Goal: Task Accomplishment & Management: Manage account settings

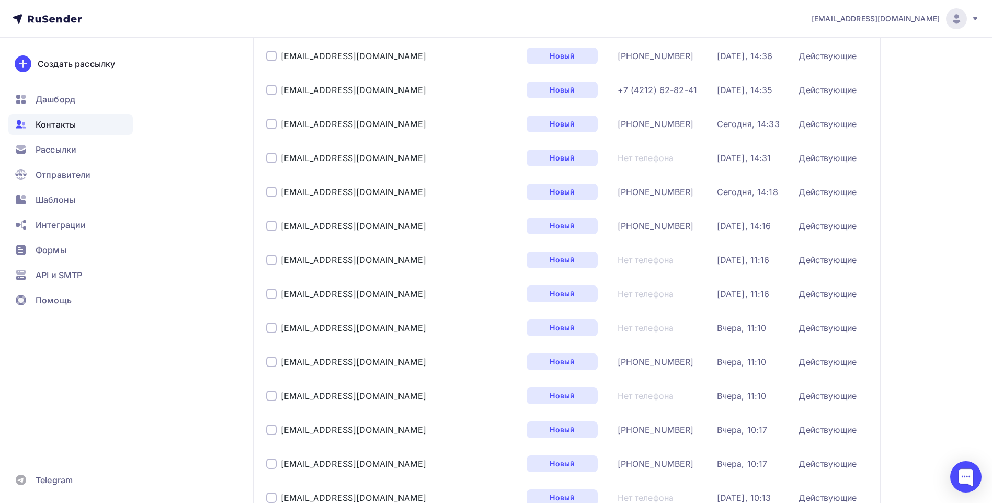
scroll to position [261, 0]
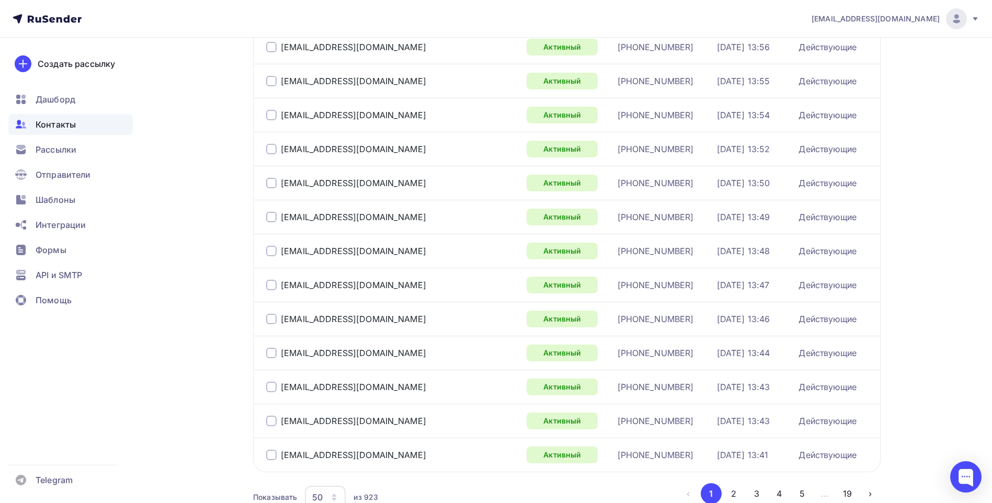
scroll to position [1500, 0]
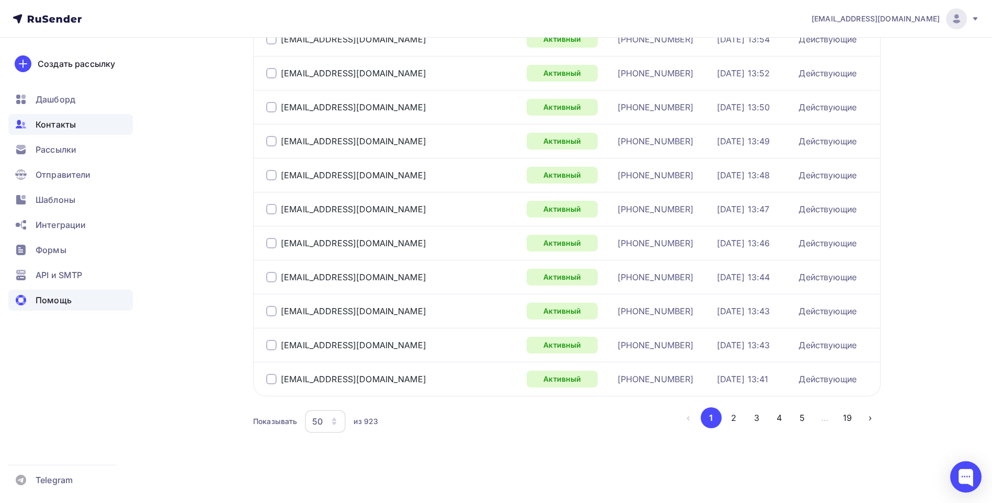
click at [131, 302] on div "Помощь" at bounding box center [70, 300] width 124 height 21
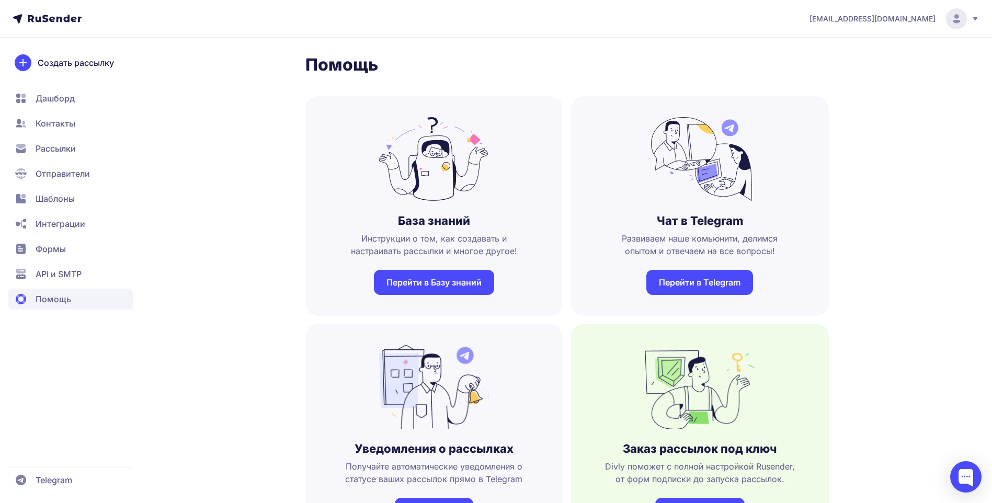
click at [48, 120] on span "Контакты" at bounding box center [56, 123] width 40 height 13
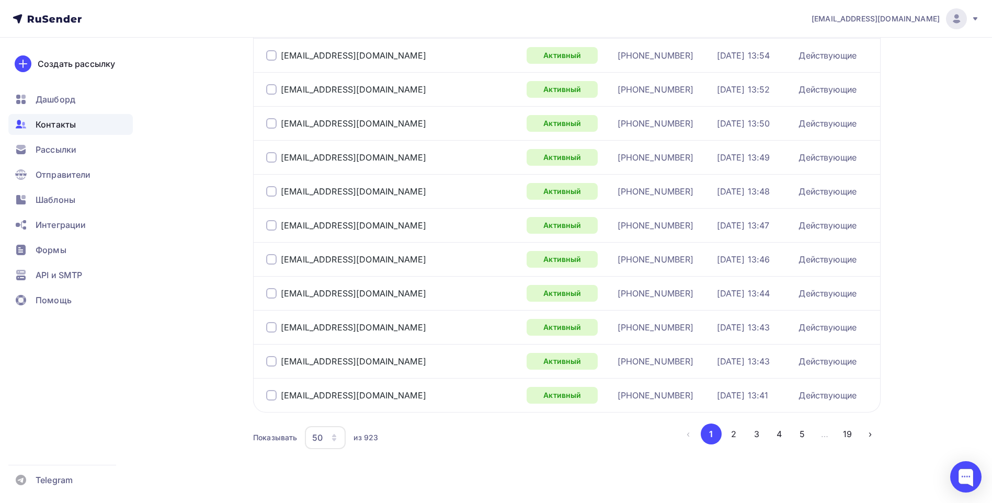
scroll to position [1500, 0]
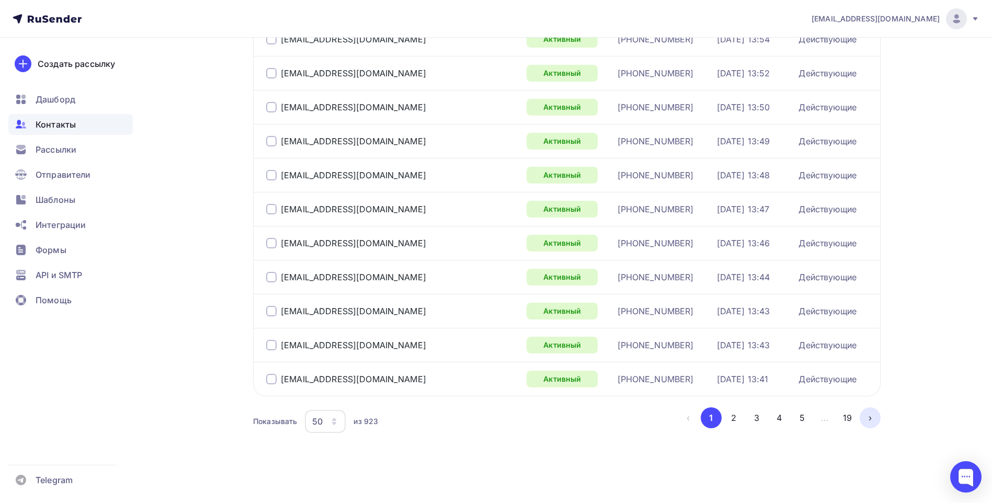
click at [874, 419] on button "›" at bounding box center [869, 417] width 21 height 21
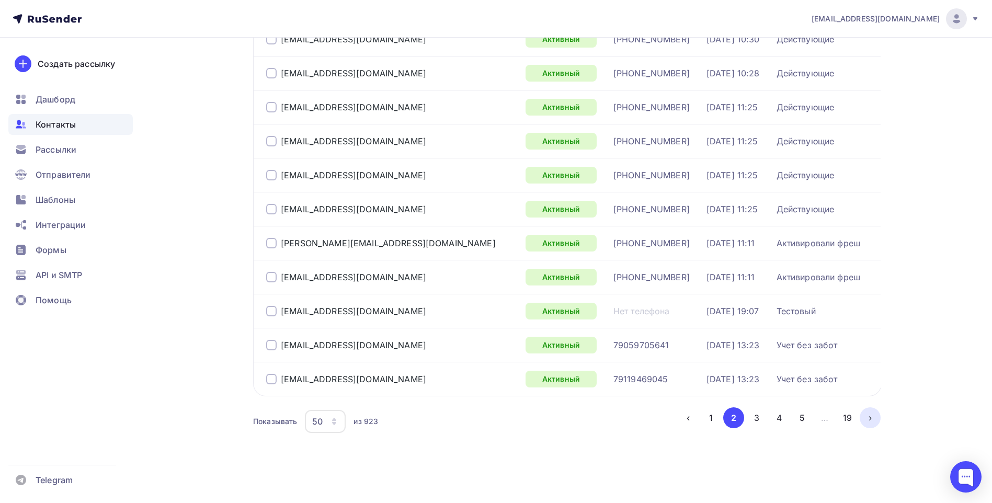
click at [874, 419] on button "›" at bounding box center [869, 417] width 21 height 21
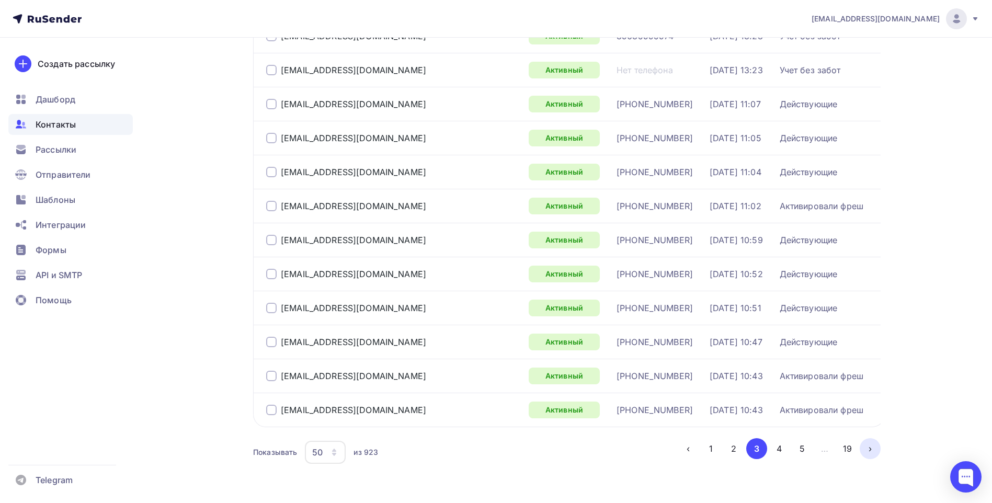
scroll to position [1500, 0]
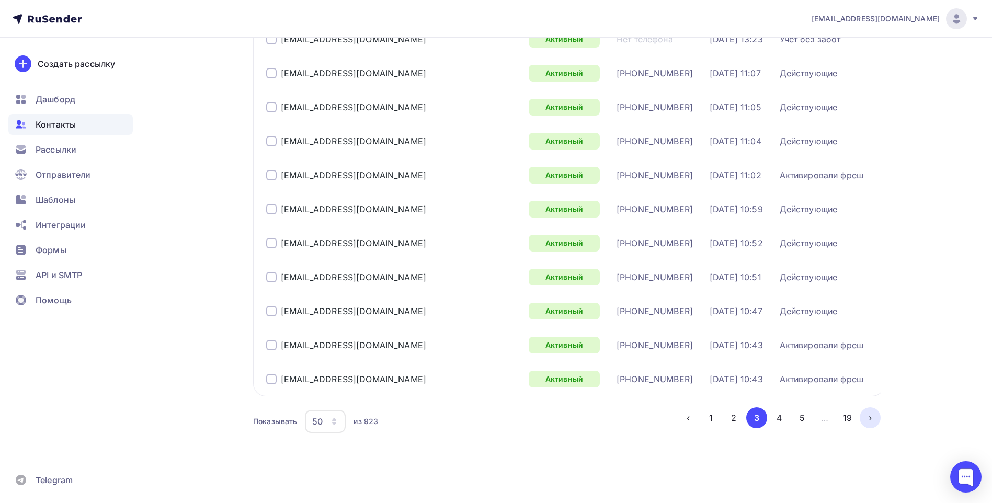
click at [874, 419] on button "›" at bounding box center [869, 417] width 21 height 21
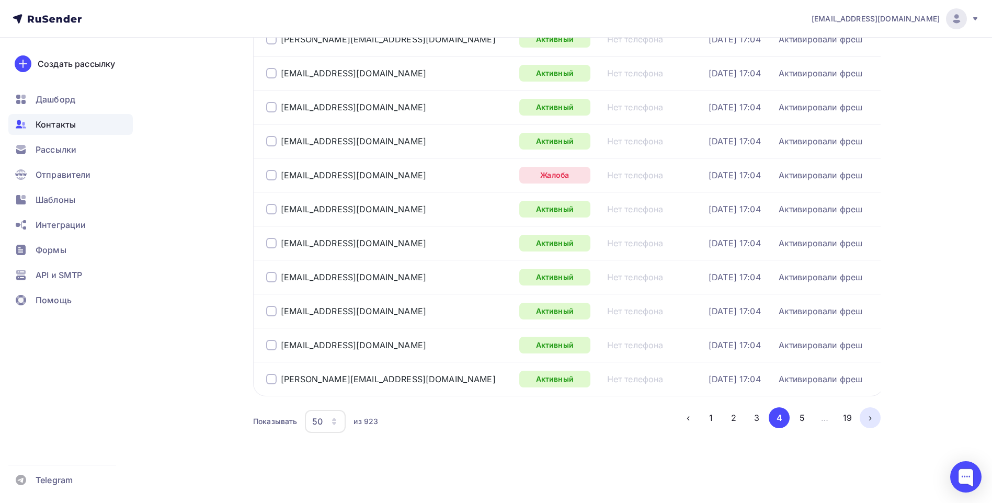
click at [874, 419] on button "›" at bounding box center [869, 417] width 21 height 21
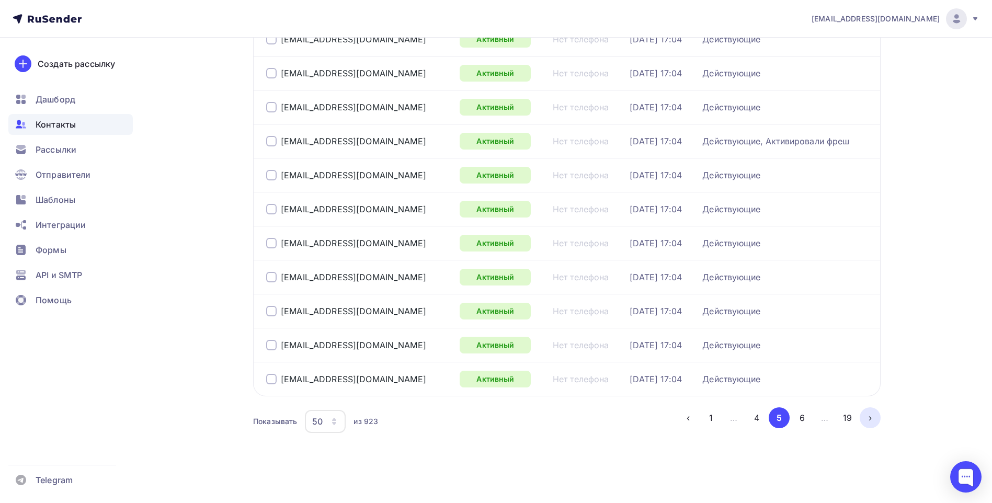
click at [874, 419] on button "›" at bounding box center [869, 417] width 21 height 21
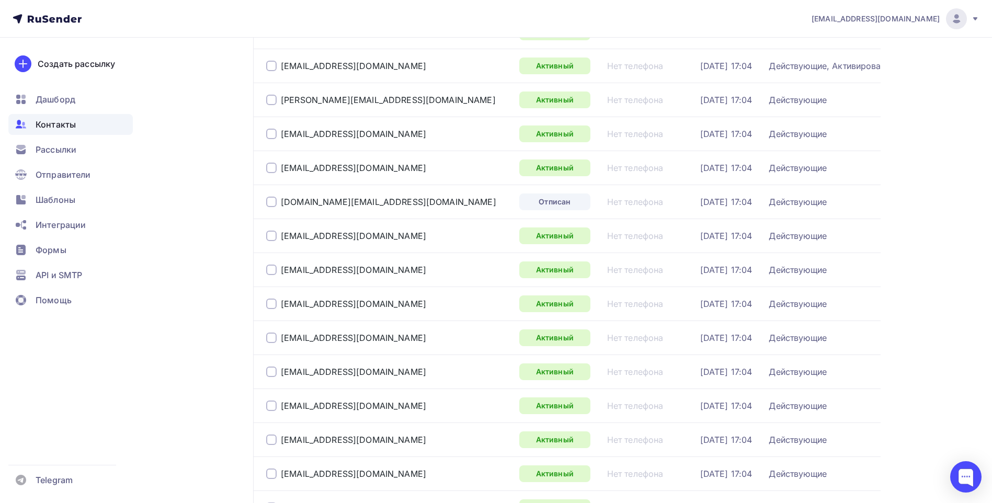
scroll to position [1312, 0]
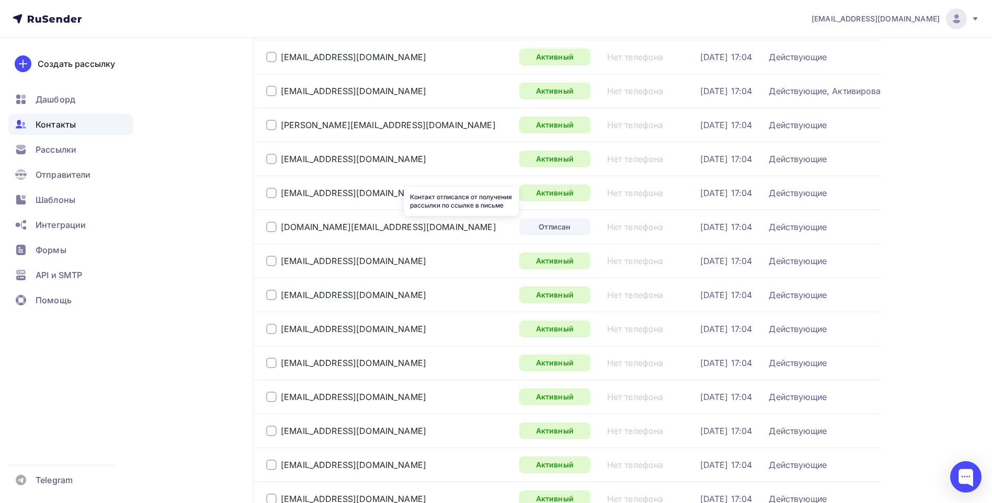
click at [519, 232] on div "Отписан" at bounding box center [554, 227] width 71 height 17
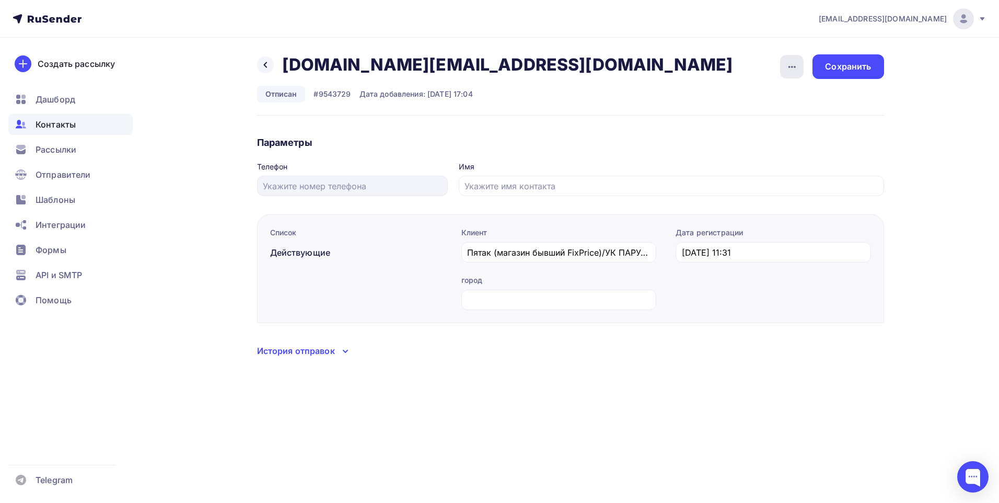
click at [797, 65] on icon "button" at bounding box center [792, 67] width 13 height 13
click at [752, 100] on div "Удалить" at bounding box center [752, 99] width 100 height 13
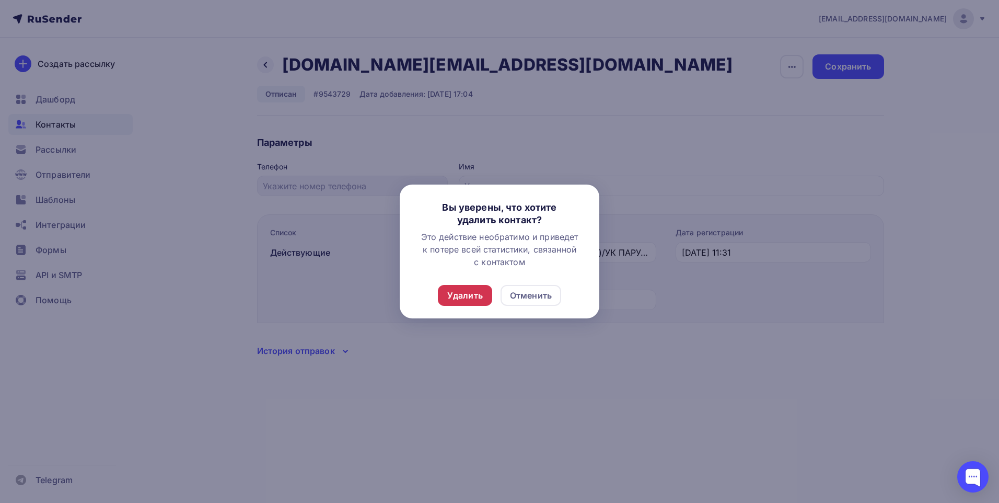
click at [474, 292] on div "Удалить" at bounding box center [465, 295] width 36 height 13
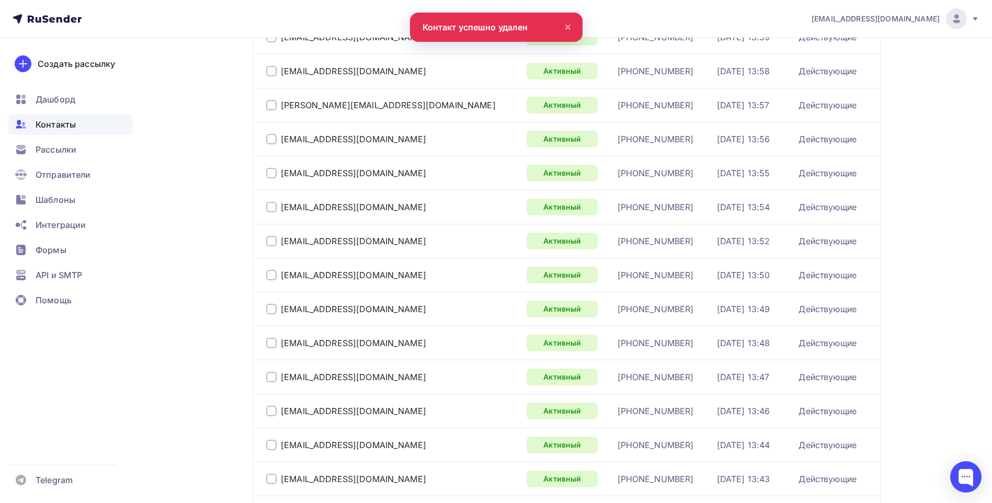
scroll to position [1500, 0]
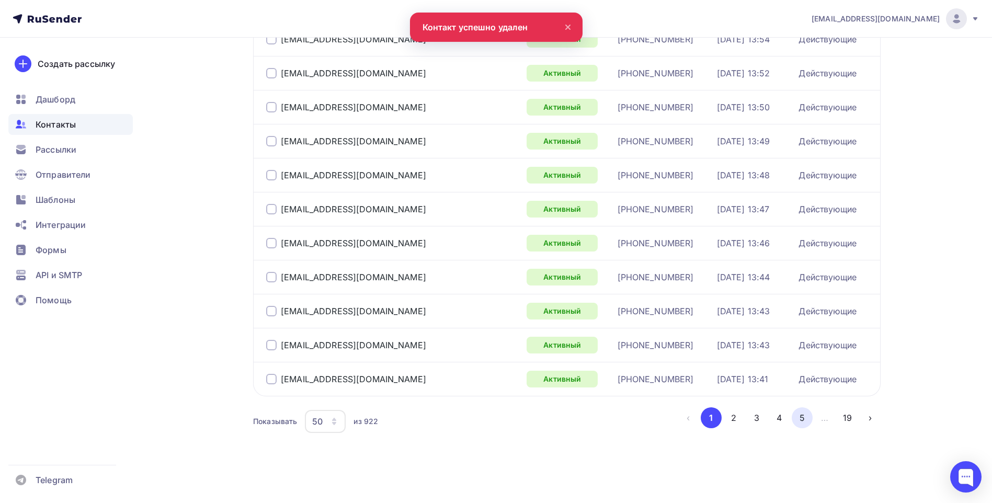
click at [805, 421] on button "5" at bounding box center [801, 417] width 21 height 21
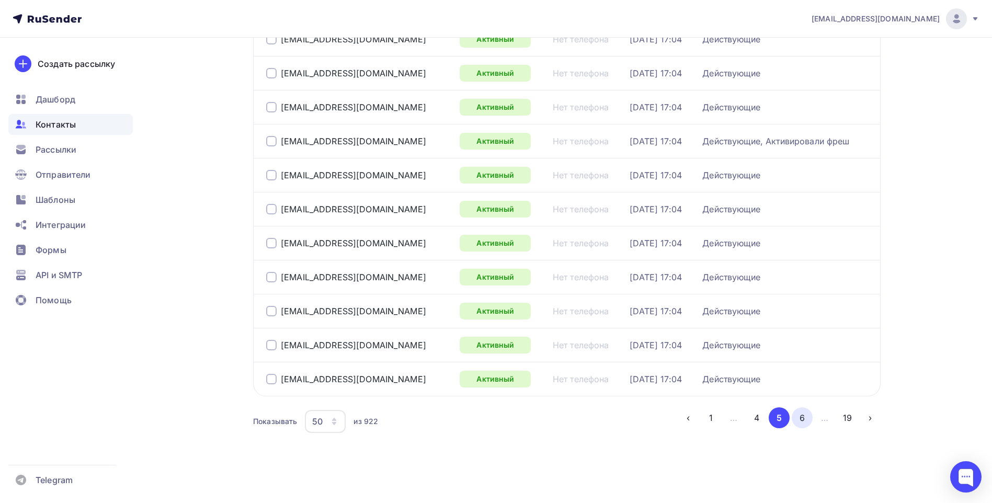
click at [805, 415] on button "6" at bounding box center [801, 417] width 21 height 21
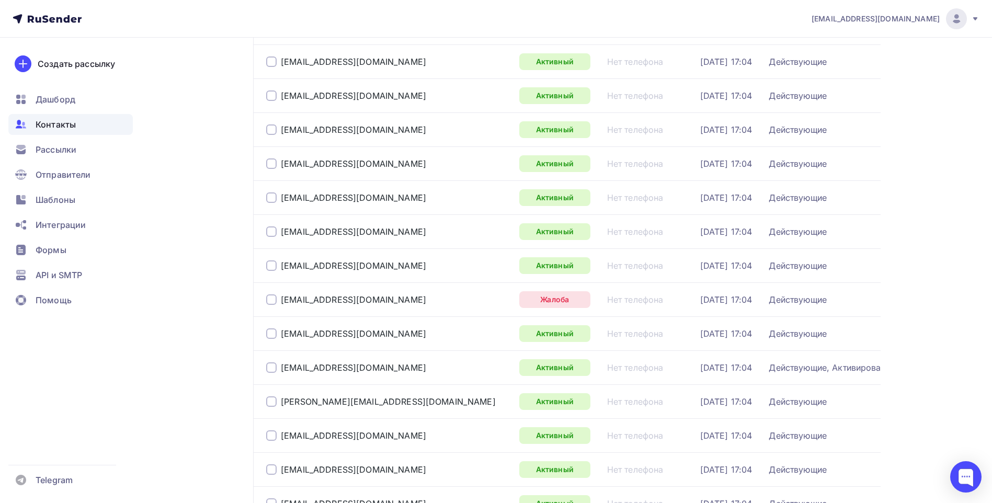
scroll to position [1051, 0]
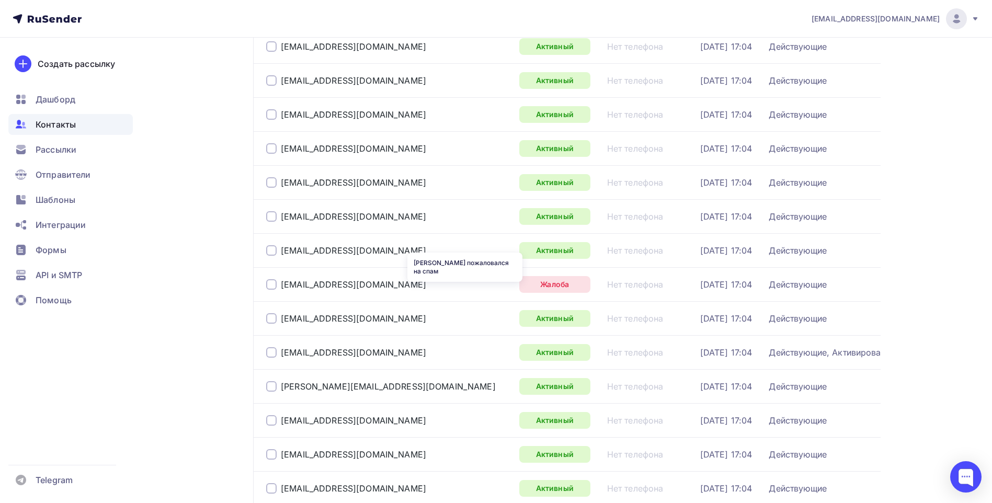
click at [519, 286] on div "Жалоба" at bounding box center [554, 284] width 71 height 17
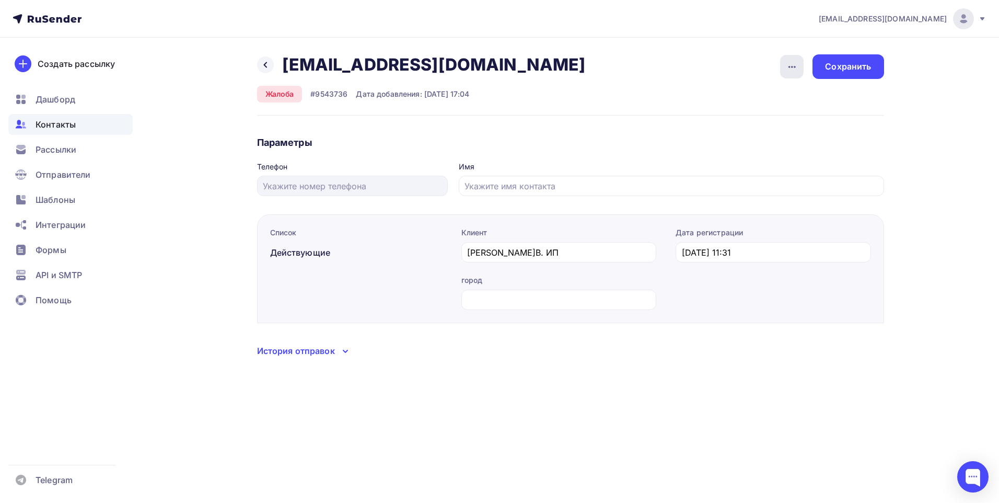
click at [790, 67] on icon "button" at bounding box center [792, 67] width 13 height 13
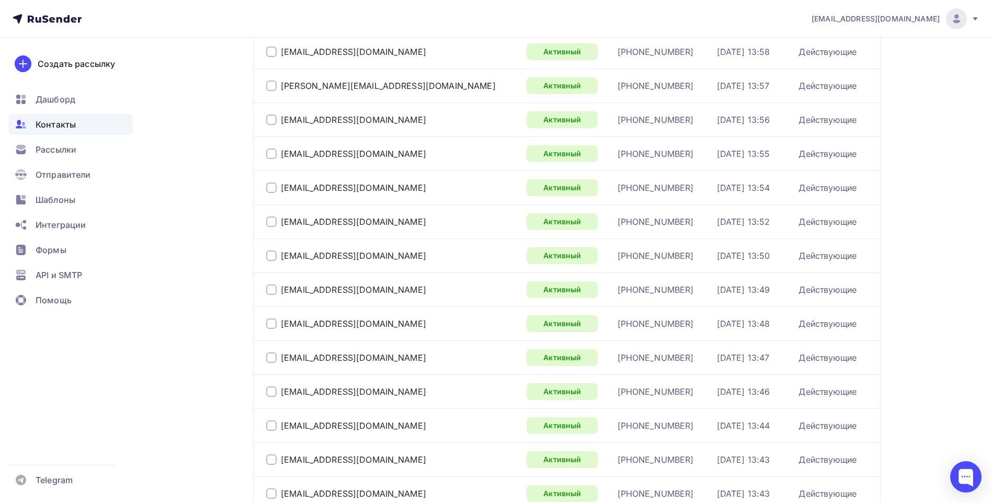
scroll to position [1500, 0]
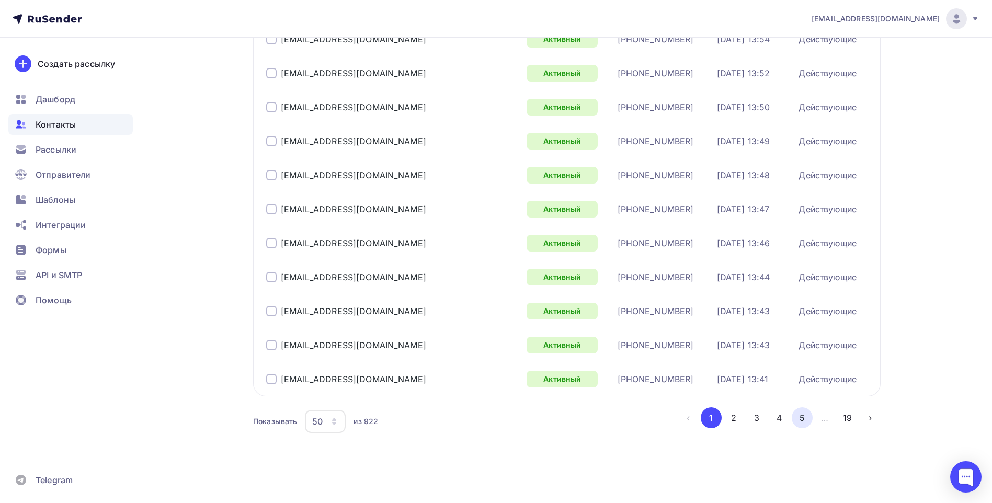
click at [808, 415] on button "5" at bounding box center [801, 417] width 21 height 21
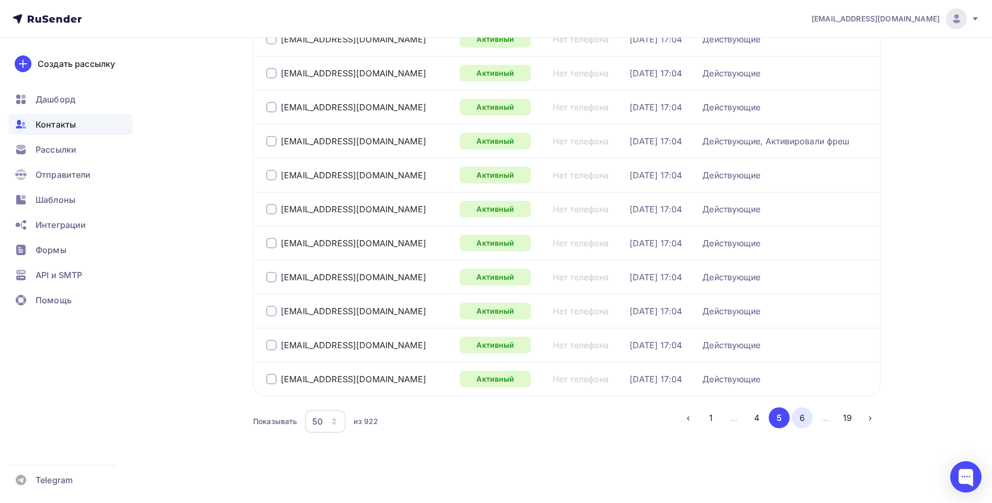
click at [798, 413] on button "6" at bounding box center [801, 417] width 21 height 21
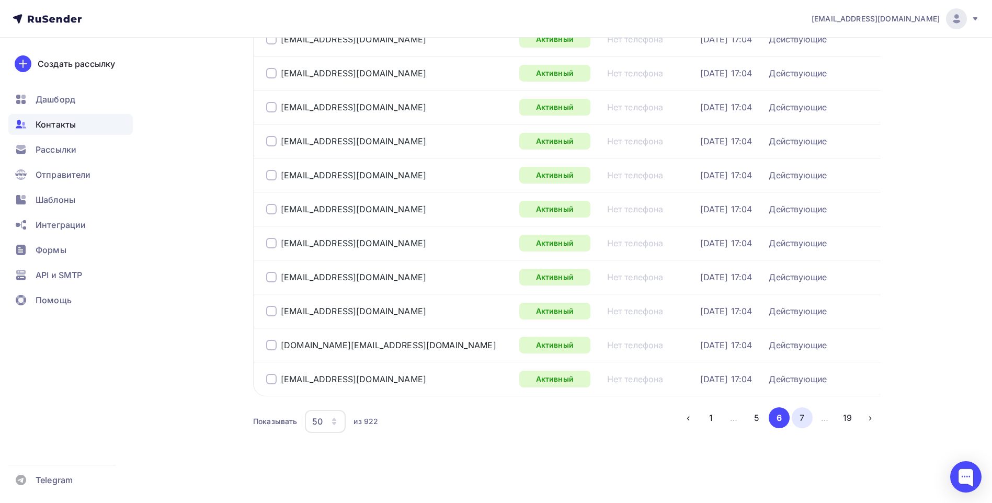
click at [803, 417] on button "7" at bounding box center [801, 417] width 21 height 21
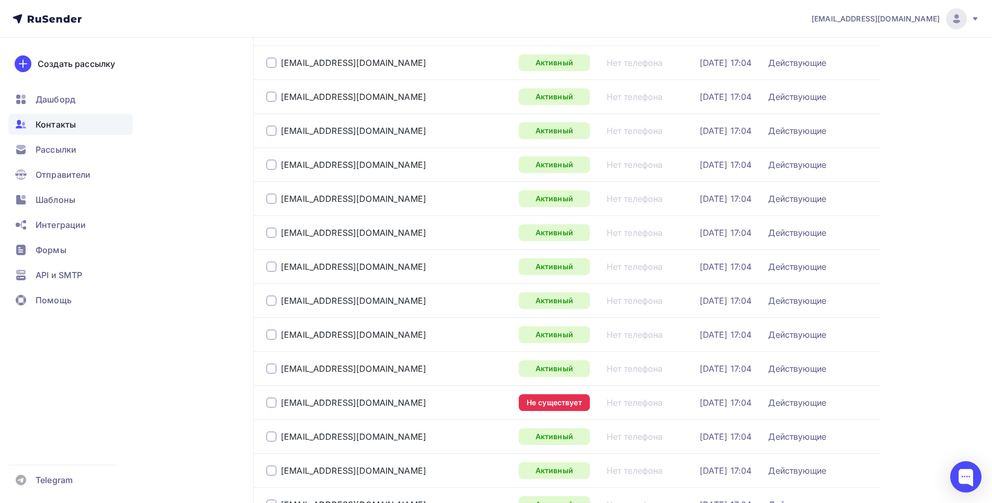
scroll to position [371, 0]
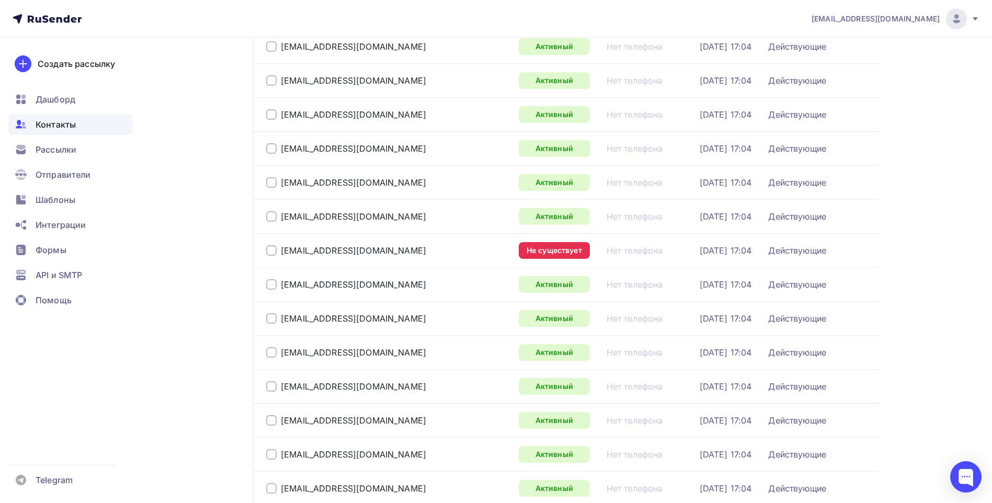
click at [519, 246] on div "Не существует" at bounding box center [558, 250] width 79 height 17
click at [519, 250] on div "Не существует" at bounding box center [554, 250] width 71 height 17
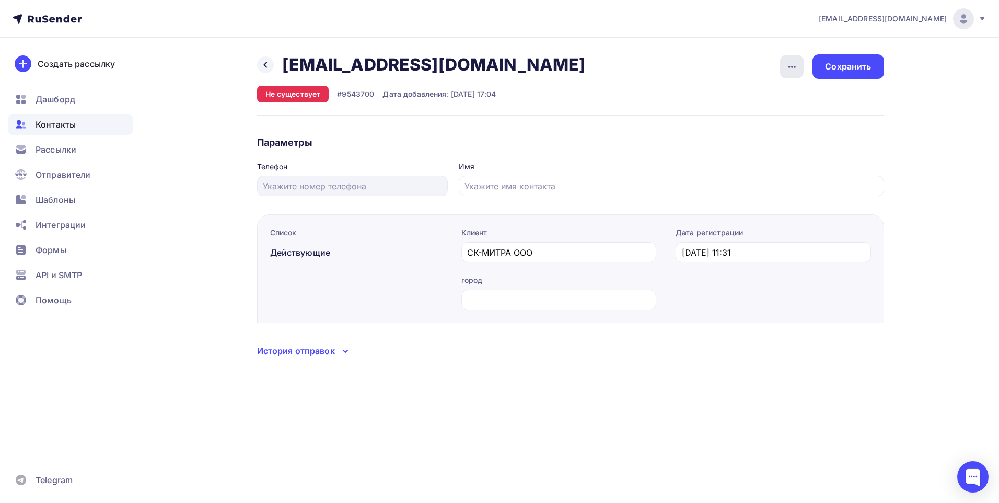
click at [789, 66] on icon "button" at bounding box center [792, 67] width 13 height 13
click at [772, 85] on ul "Удалить" at bounding box center [751, 99] width 125 height 33
click at [744, 98] on div "Удалить" at bounding box center [752, 99] width 100 height 13
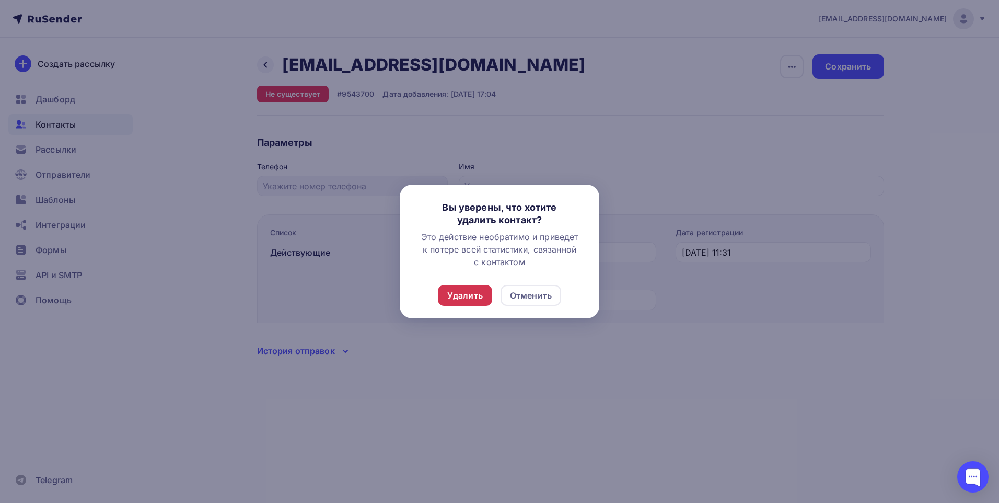
click at [462, 287] on div "Удалить" at bounding box center [465, 295] width 54 height 21
